Goal: Register for event/course

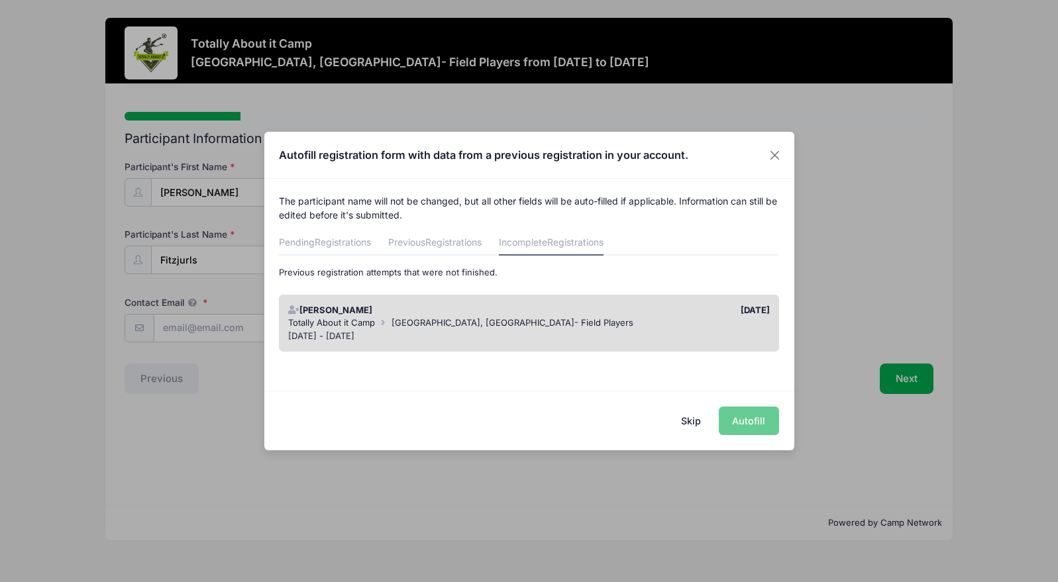
click at [527, 321] on div "Totally About it Camp [GEOGRAPHIC_DATA], [GEOGRAPHIC_DATA]- Field Players" at bounding box center [529, 323] width 482 height 13
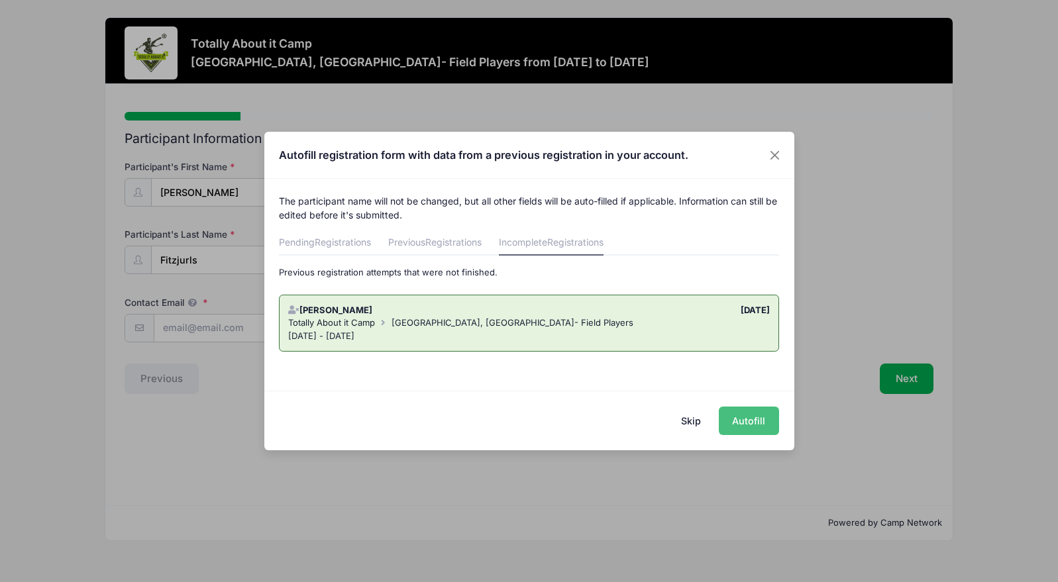
click at [750, 423] on button "Autofill" at bounding box center [749, 421] width 60 height 28
type input "[PERSON_NAME][EMAIL_ADDRESS][PERSON_NAME][DOMAIN_NAME]"
type input "[DATE]"
type input "[STREET_ADDRESS][PERSON_NAME][PERSON_NAME]"
type input "[GEOGRAPHIC_DATA][PERSON_NAME]"
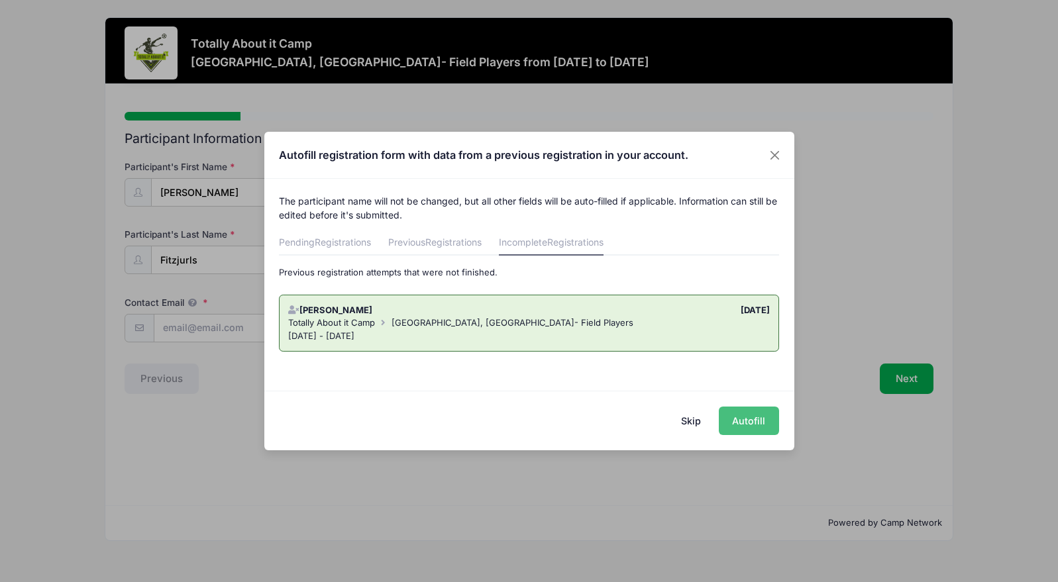
select select "GA"
type input "31522"
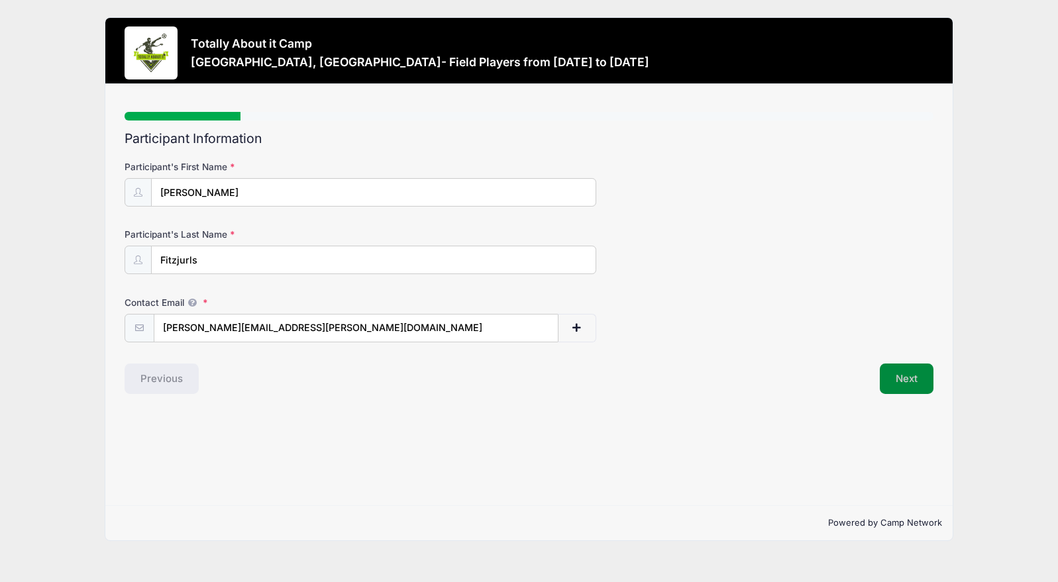
click at [897, 376] on button "Next" at bounding box center [907, 379] width 54 height 30
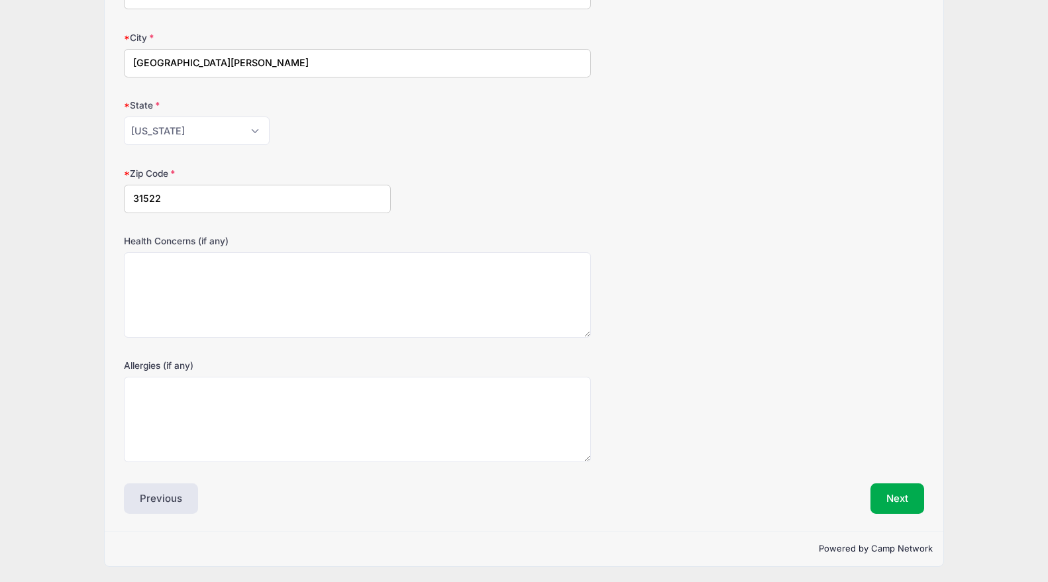
scroll to position [267, 0]
click at [891, 487] on button "Next" at bounding box center [898, 497] width 54 height 30
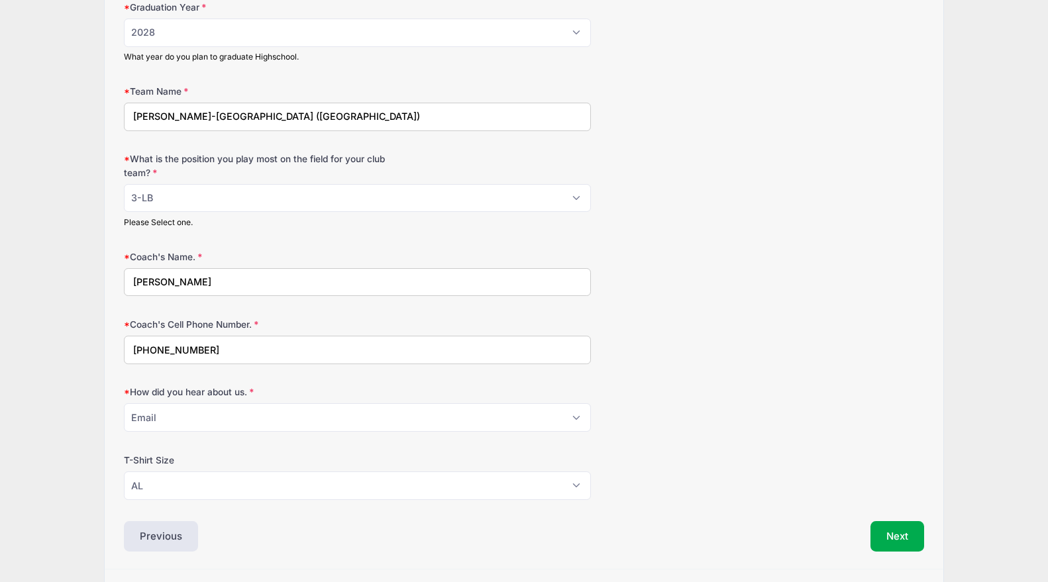
scroll to position [810, 0]
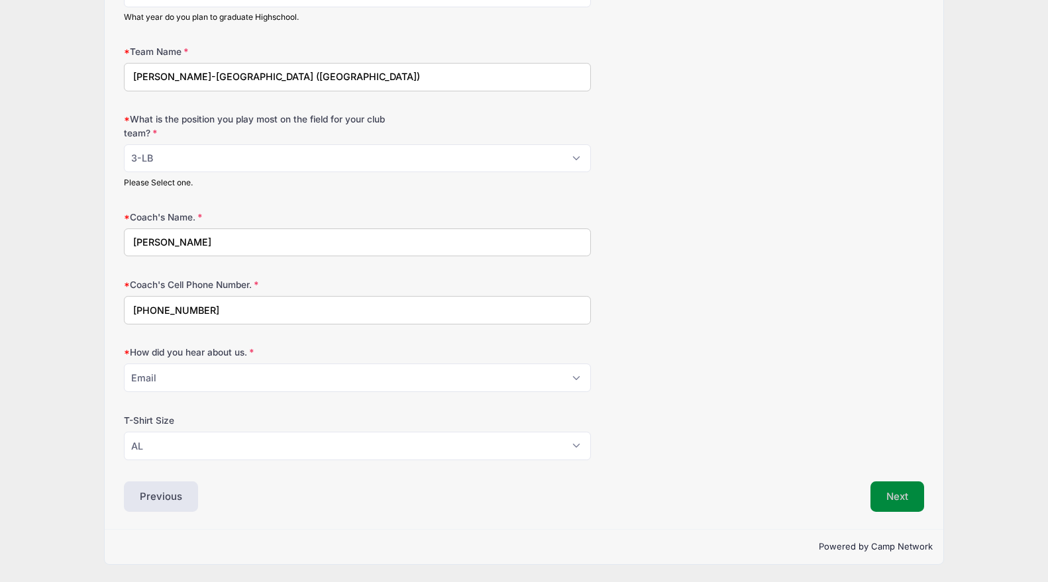
click at [888, 486] on button "Next" at bounding box center [898, 497] width 54 height 30
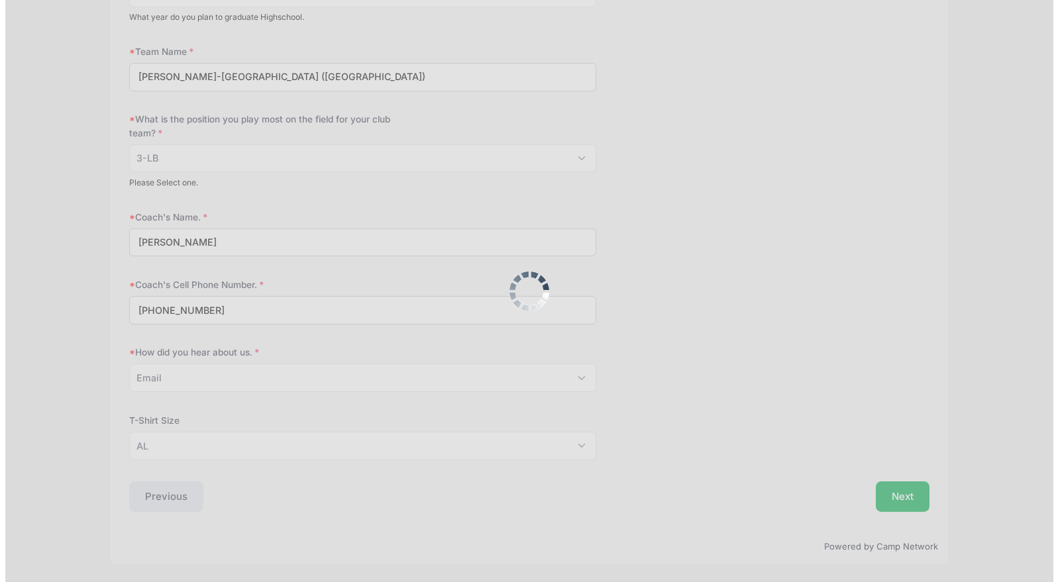
scroll to position [0, 0]
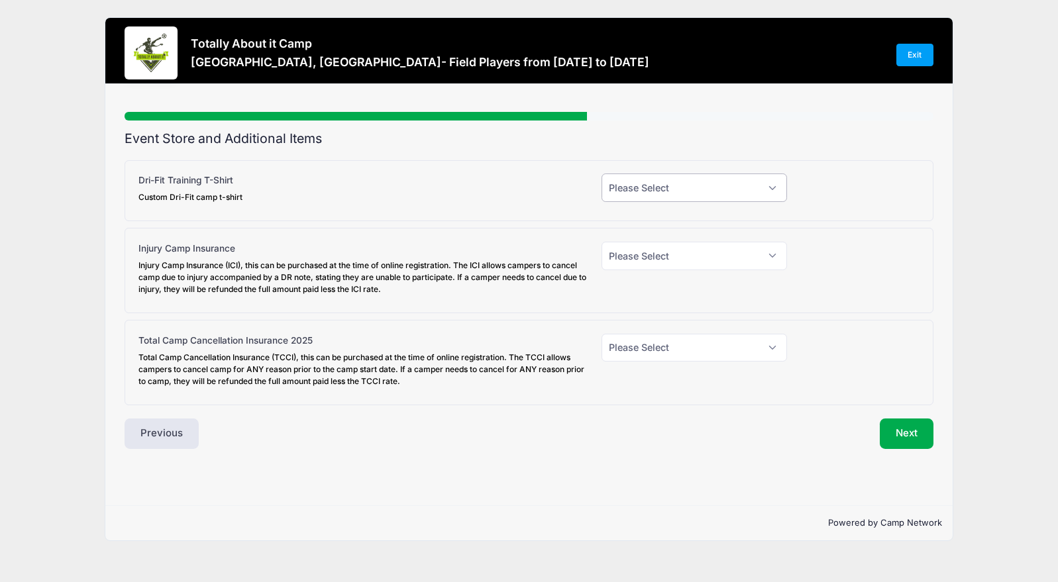
click at [664, 189] on select "Please Select Yes (+$30.00) No" at bounding box center [695, 188] width 186 height 28
click at [665, 188] on select "Please Select Yes (+$30.00) No" at bounding box center [695, 188] width 186 height 28
click at [907, 429] on button "Next" at bounding box center [907, 434] width 54 height 30
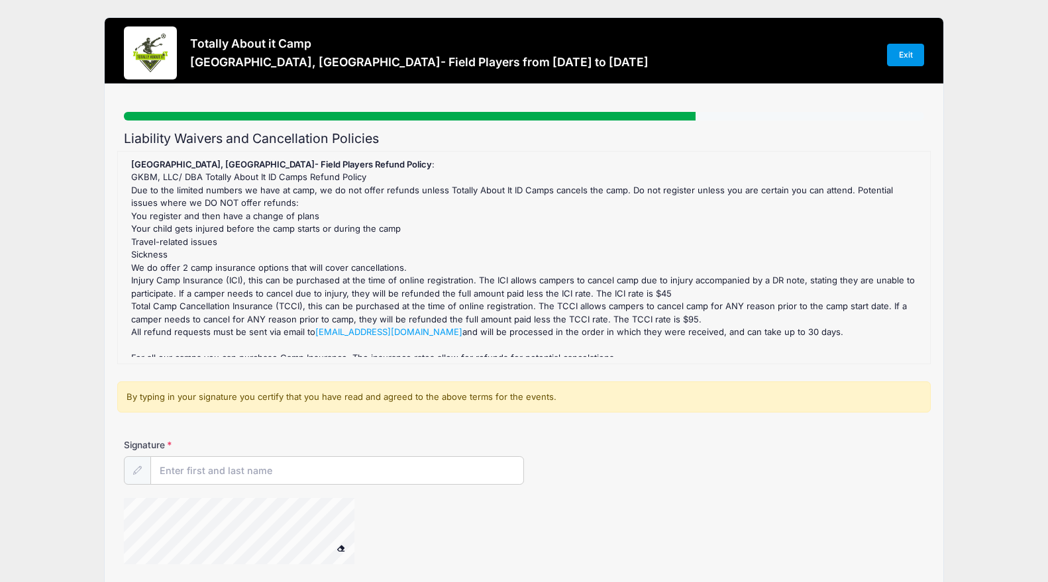
click at [909, 54] on link "Exit" at bounding box center [905, 55] width 37 height 23
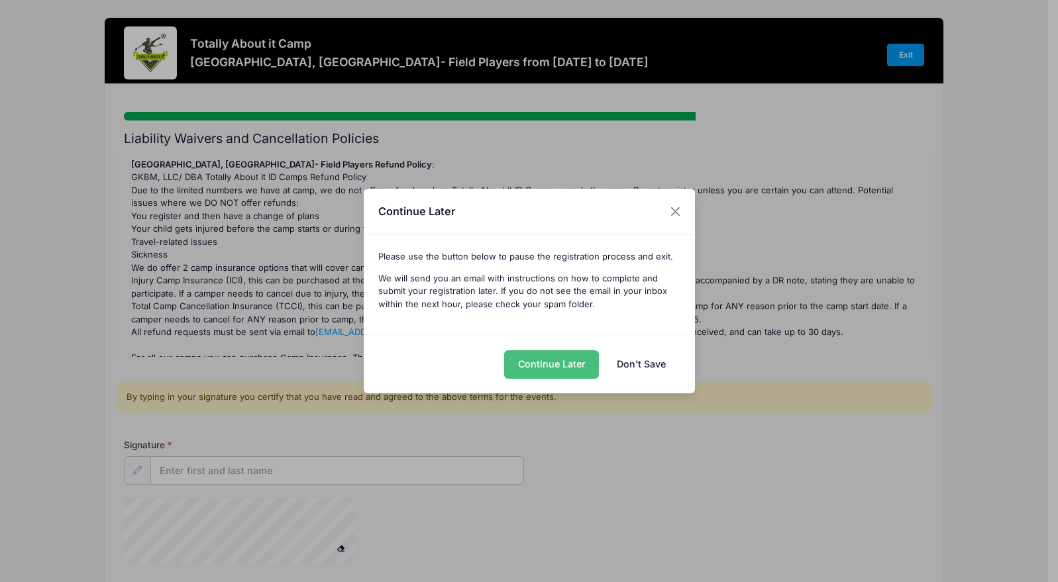
click at [558, 368] on button "Continue Later" at bounding box center [551, 365] width 95 height 28
